Goal: Information Seeking & Learning: Learn about a topic

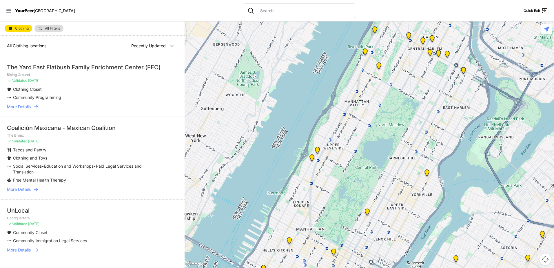
click at [128, 67] on div "The Yard East Flatbush Family Enrichment Center (FEC)" at bounding box center [92, 67] width 171 height 8
click at [125, 71] on div "The Yard East Flatbush Family Enrichment Center (FEC)" at bounding box center [92, 67] width 171 height 8
click at [38, 106] on icon at bounding box center [36, 107] width 6 height 6
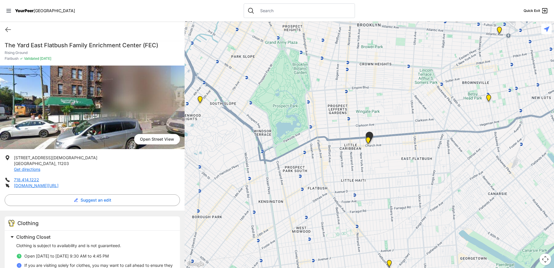
select select "recentlyUpdated"
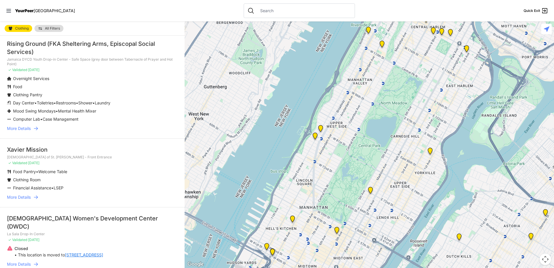
scroll to position [1071, 0]
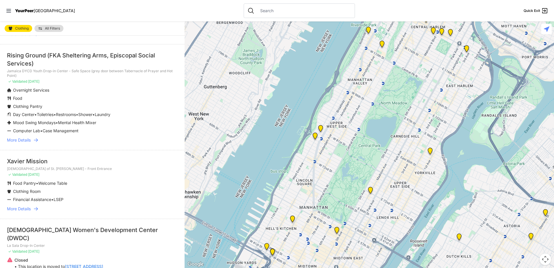
click at [27, 143] on span "More Details" at bounding box center [19, 140] width 24 height 6
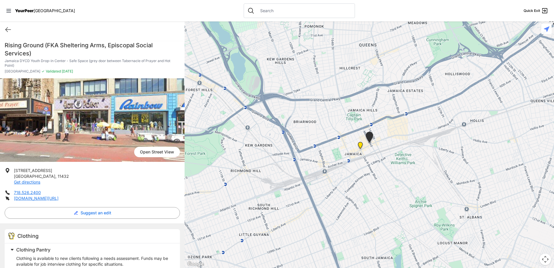
click at [361, 146] on img "Queens" at bounding box center [359, 146] width 7 height 9
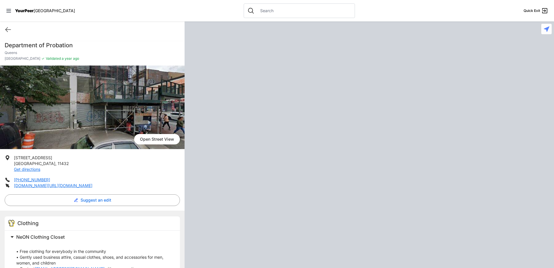
click at [361, 146] on div at bounding box center [368, 144] width 369 height 246
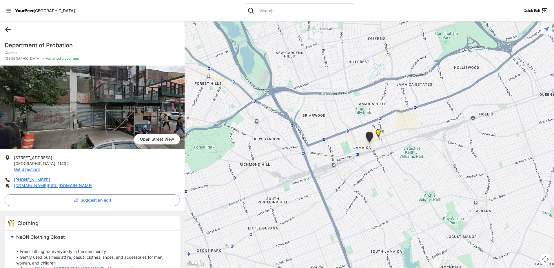
click at [5, 28] on icon at bounding box center [8, 29] width 7 height 7
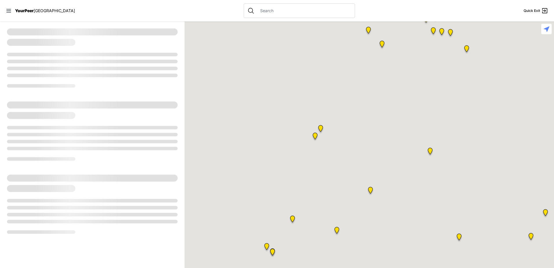
select select "recentlyUpdated"
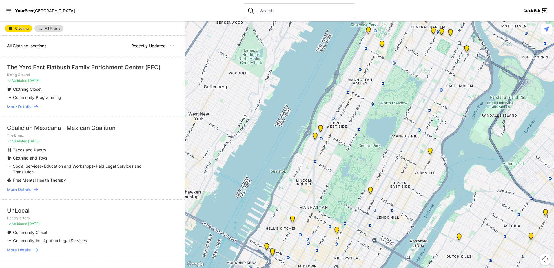
click at [27, 249] on span "More Details" at bounding box center [19, 250] width 24 height 6
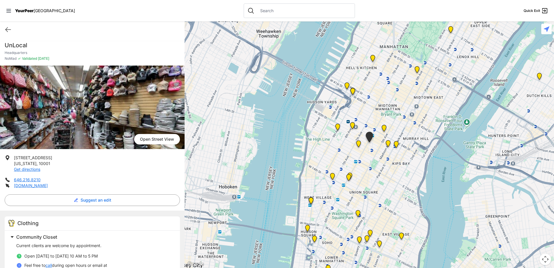
click at [73, 121] on img at bounding box center [92, 106] width 184 height 83
